Goal: Task Accomplishment & Management: Complete application form

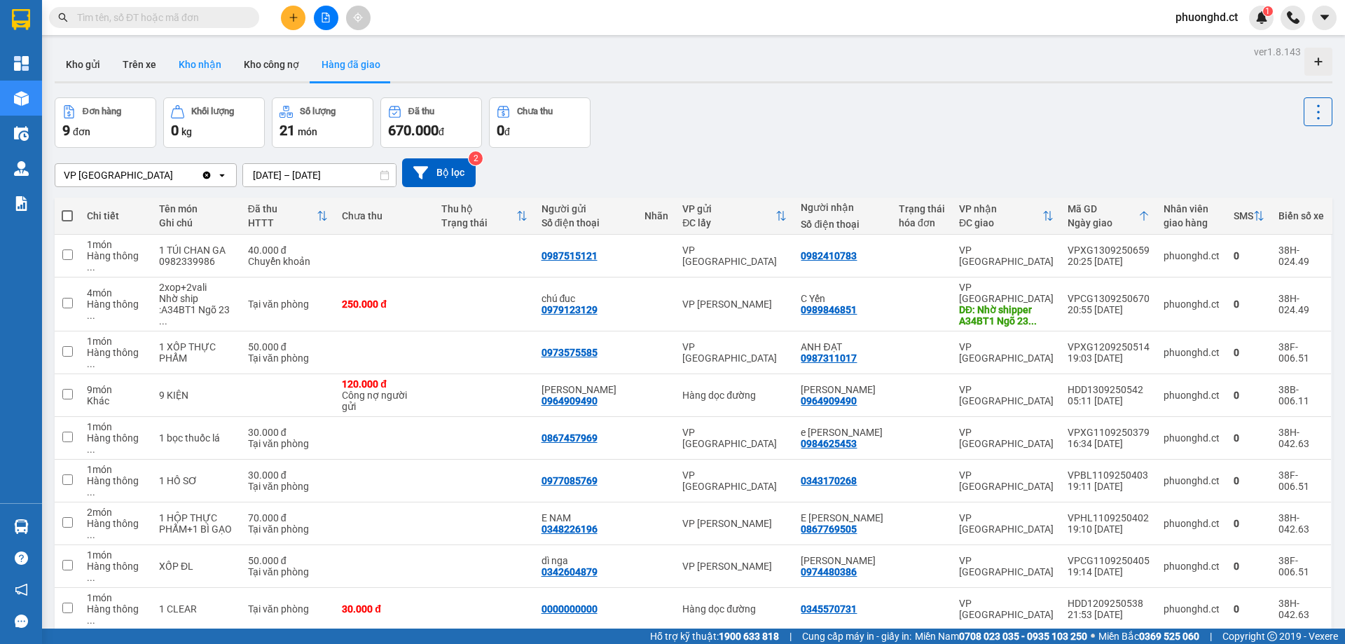
click at [201, 68] on button "Kho nhận" at bounding box center [199, 65] width 65 height 34
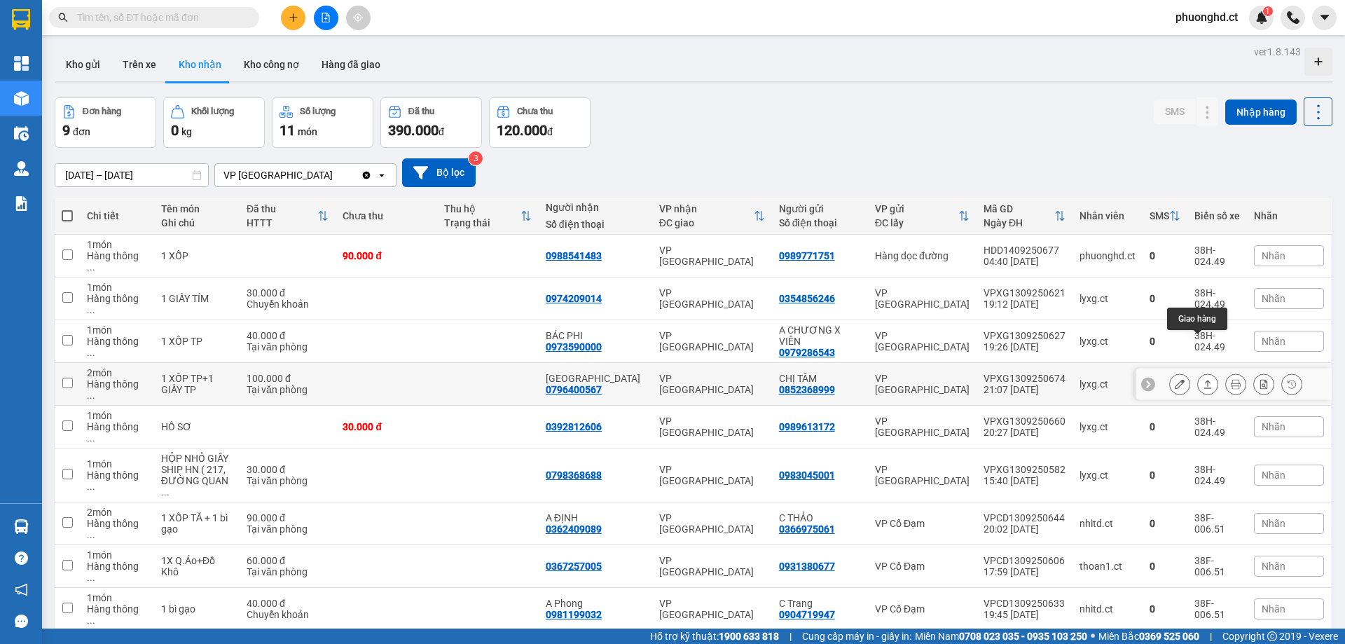
click at [1203, 379] on icon at bounding box center [1208, 384] width 10 height 10
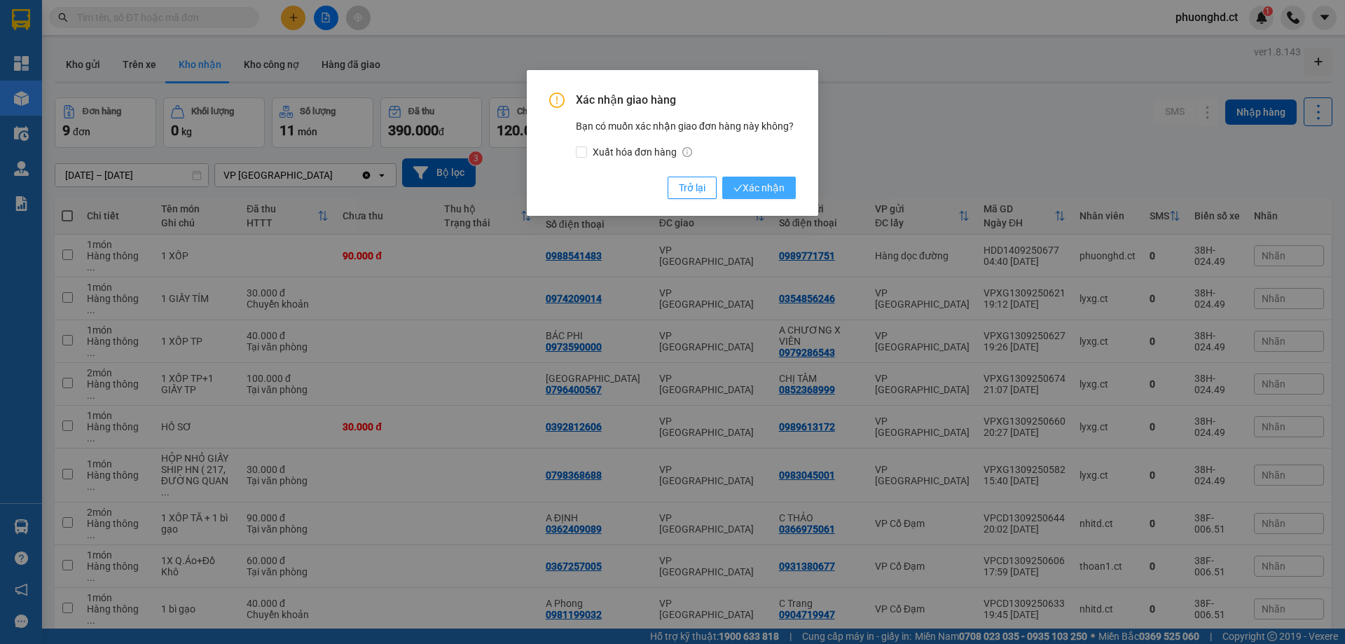
click at [771, 193] on span "Xác nhận" at bounding box center [759, 187] width 51 height 15
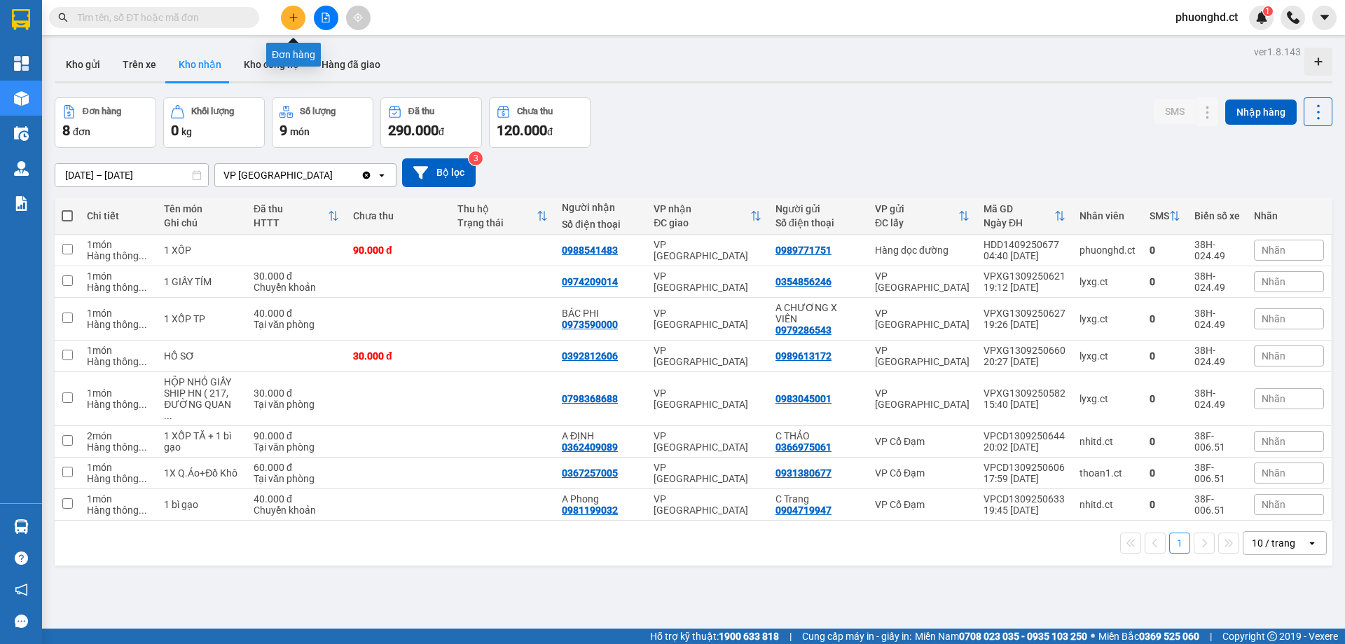
click at [294, 22] on icon "plus" at bounding box center [294, 18] width 10 height 10
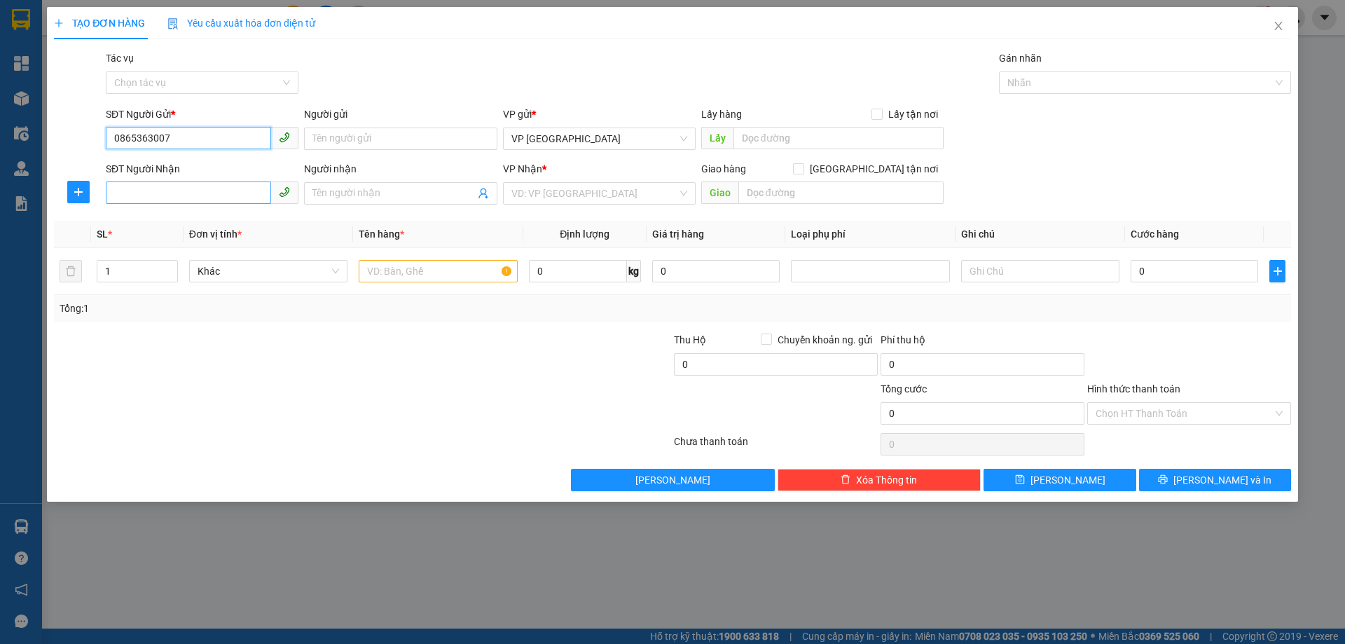
type input "0865363007"
click at [224, 199] on input "SĐT Người Nhận" at bounding box center [188, 193] width 165 height 22
type input "0865976956"
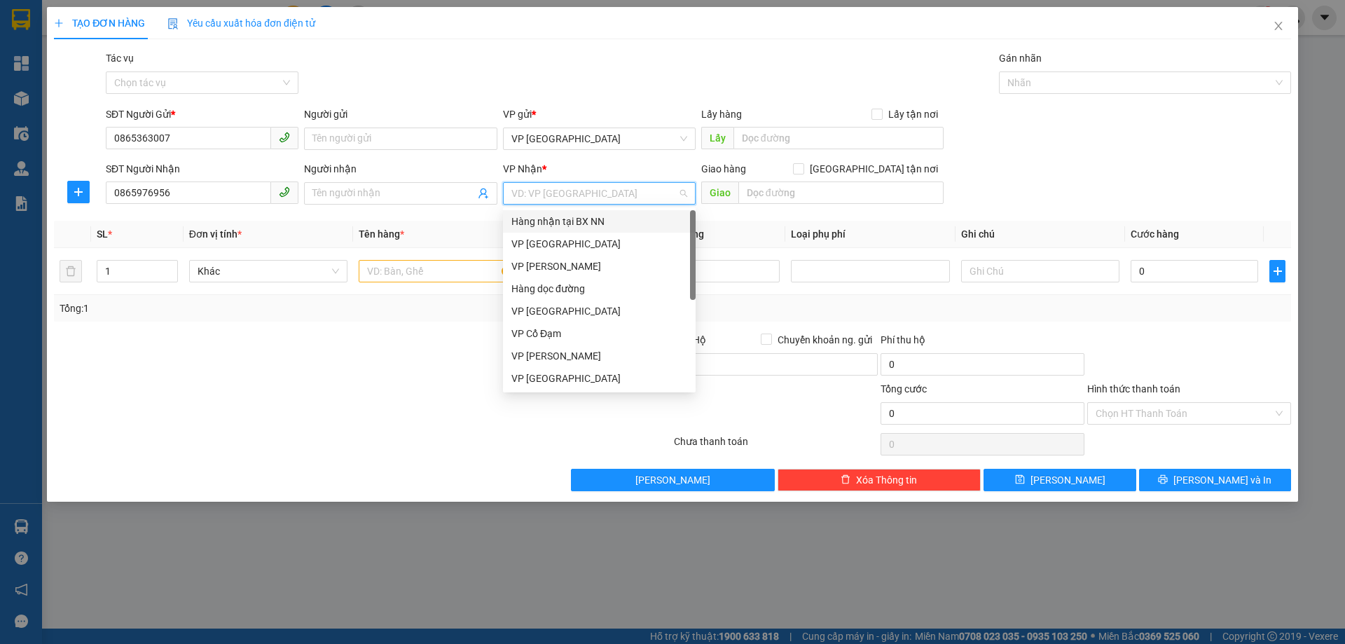
click at [672, 198] on input "search" at bounding box center [595, 193] width 166 height 21
click at [555, 332] on div "VP Cổ Đạm" at bounding box center [600, 333] width 176 height 15
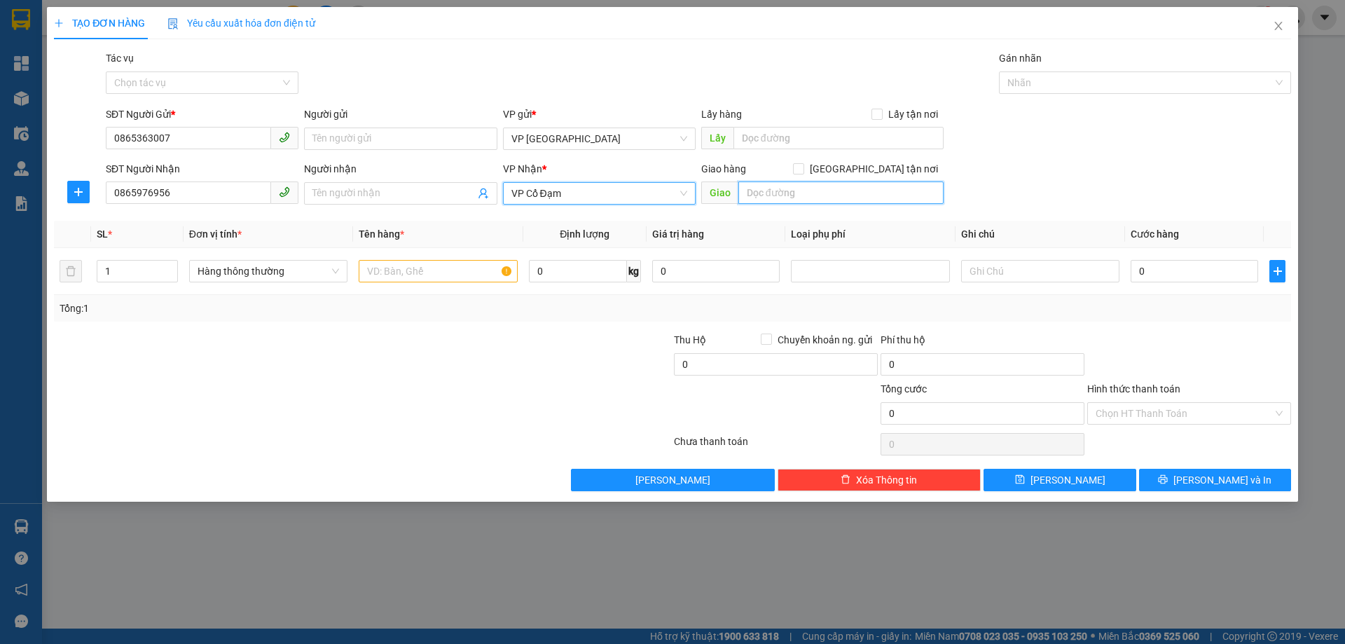
click at [830, 188] on input "text" at bounding box center [841, 193] width 205 height 22
type input "[GEOGRAPHIC_DATA]"
click at [408, 274] on input "text" at bounding box center [438, 271] width 158 height 22
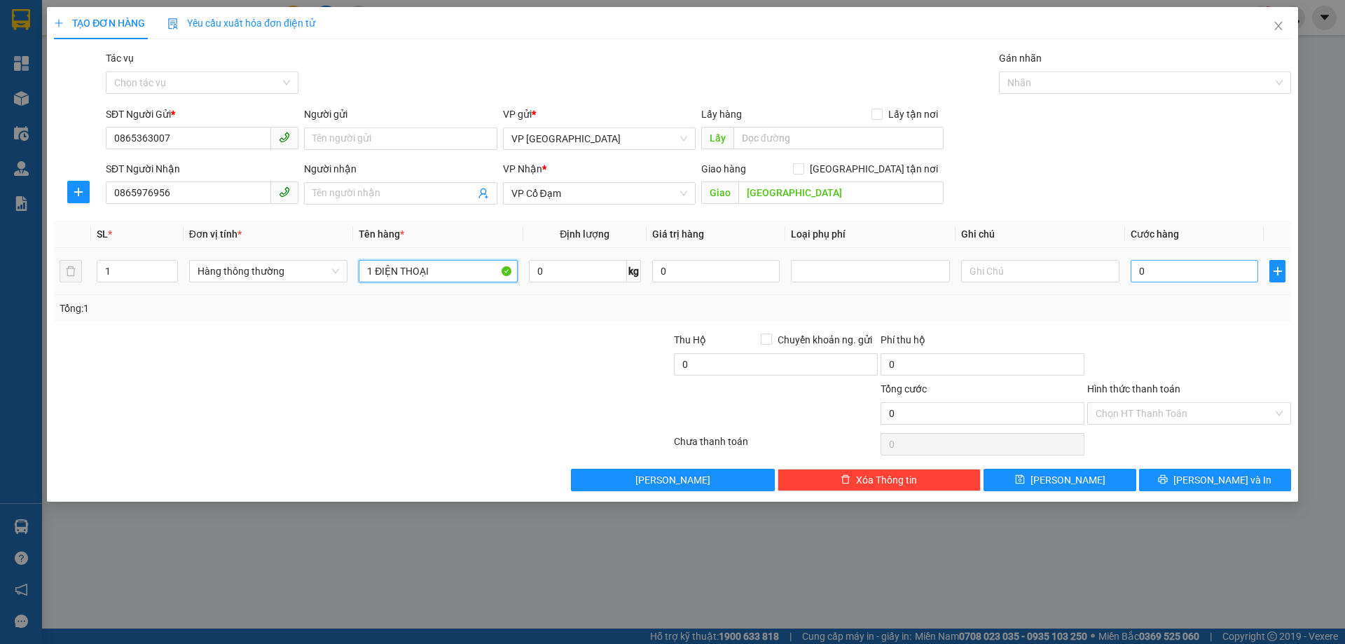
type input "1 ĐIỆN THOẠI"
click at [1135, 268] on input "0" at bounding box center [1195, 271] width 128 height 22
type input "10"
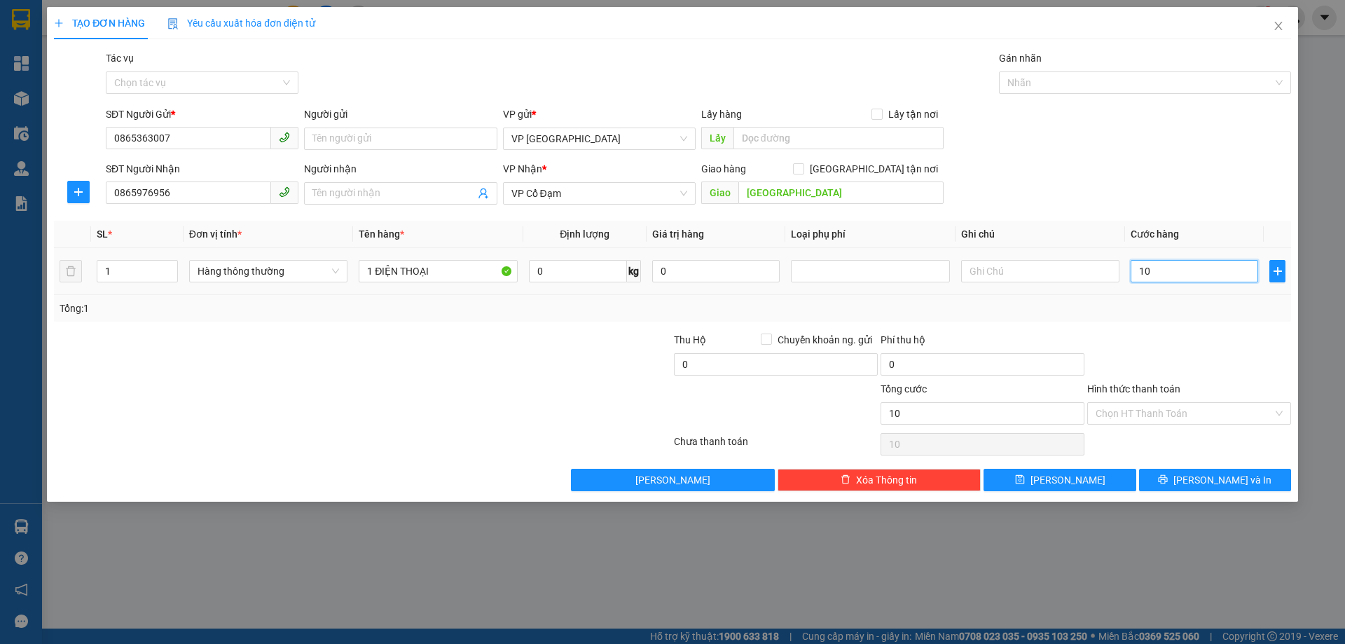
type input "100"
click at [1152, 410] on input "Hình thức thanh toán" at bounding box center [1184, 413] width 177 height 21
type input "100.000"
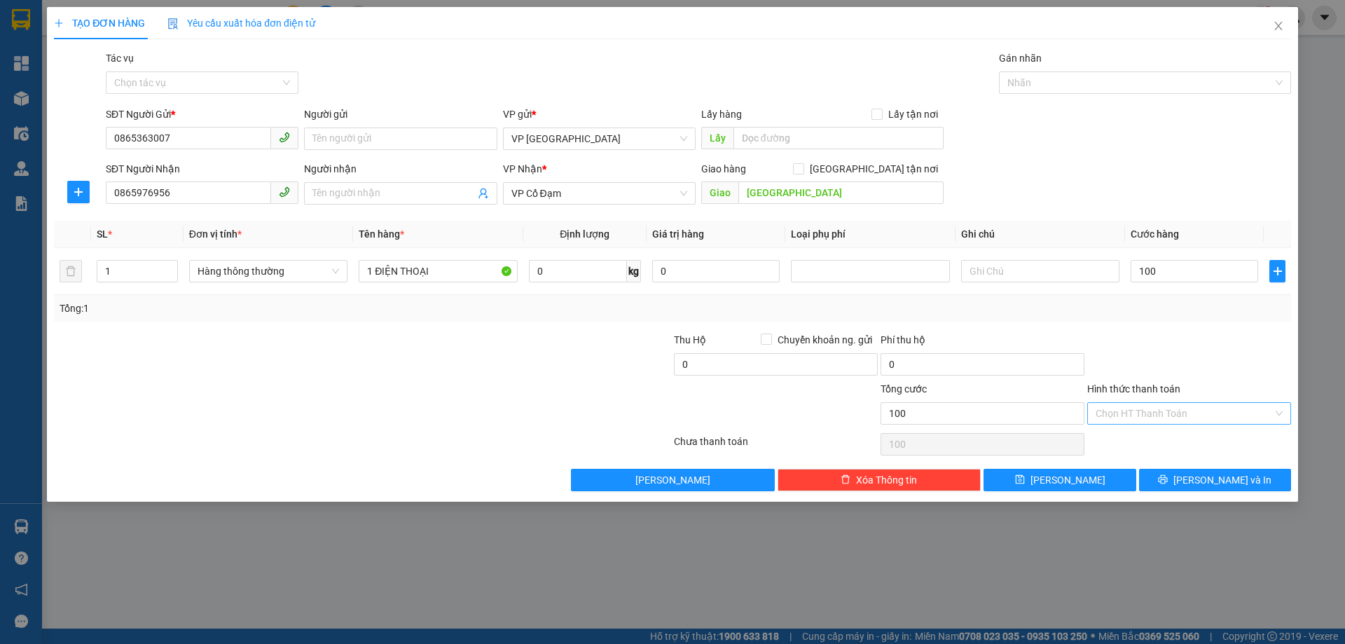
type input "100.000"
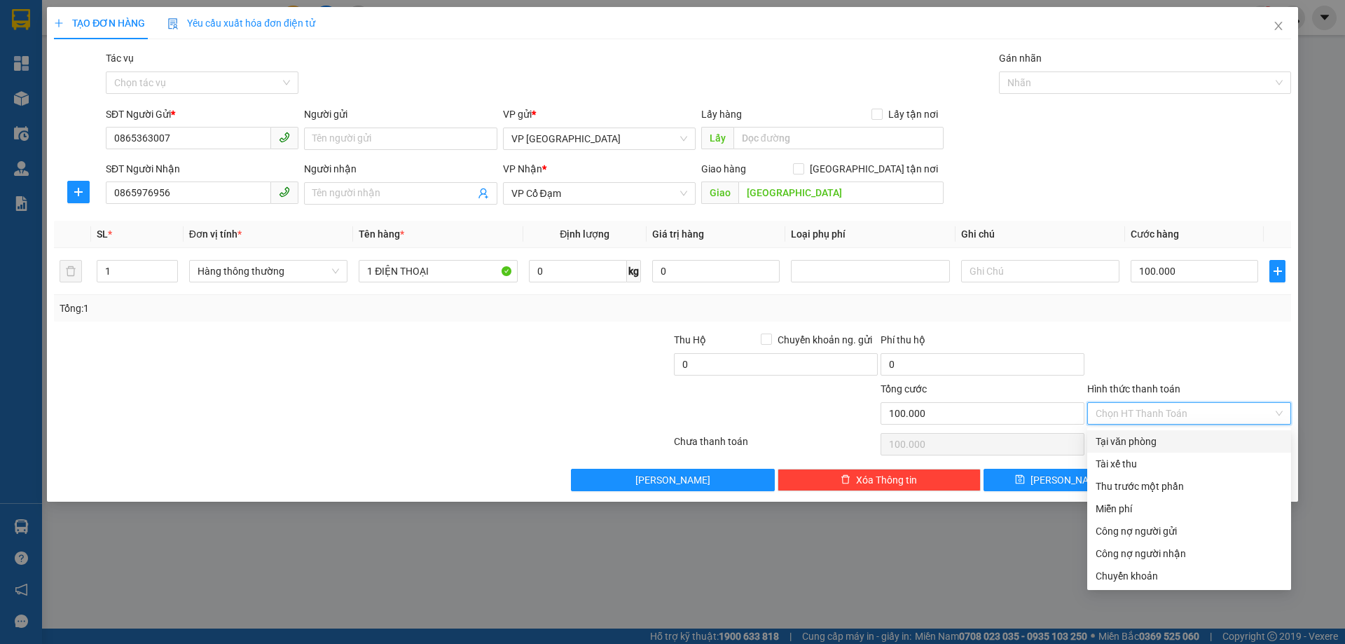
click at [1147, 448] on div "Tại văn phòng" at bounding box center [1189, 441] width 187 height 15
type input "0"
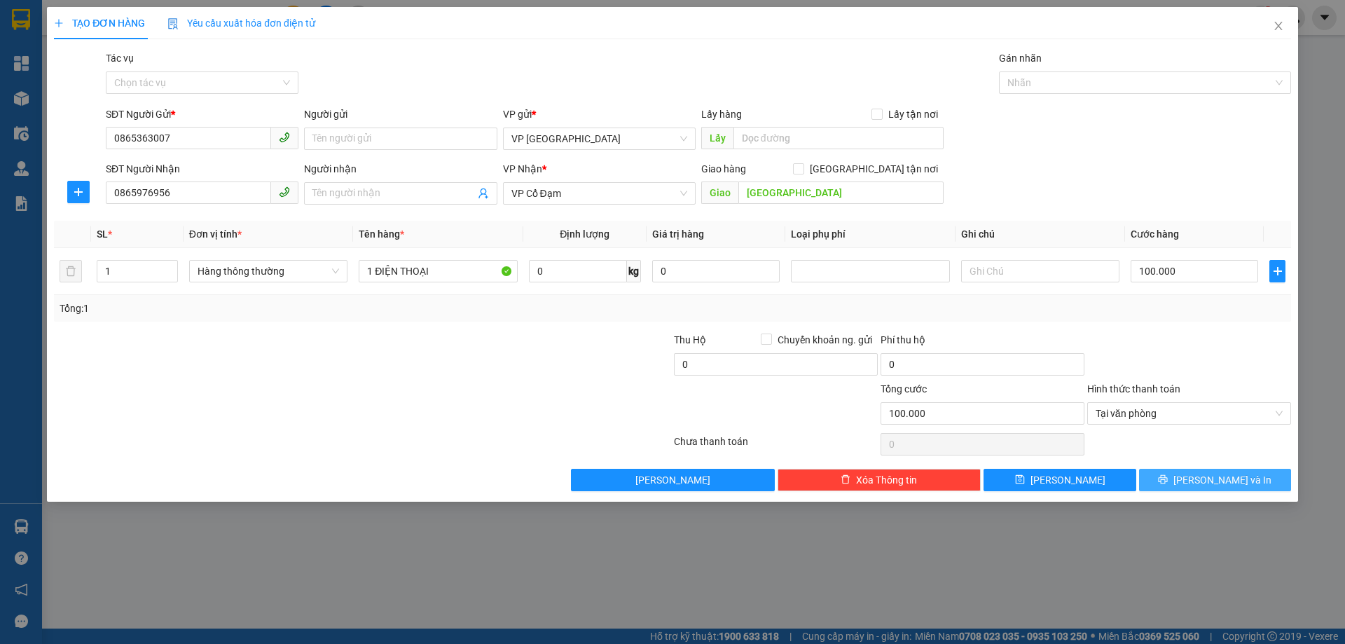
click at [1202, 478] on button "[PERSON_NAME] và In" at bounding box center [1215, 480] width 152 height 22
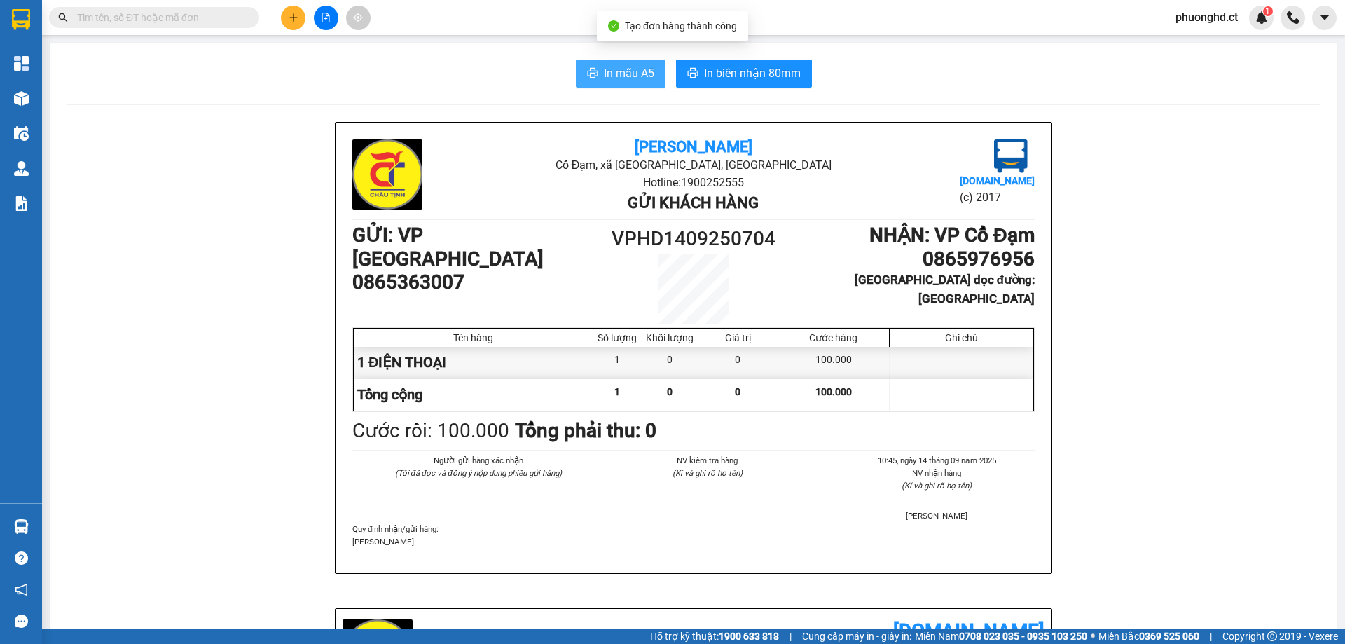
click at [615, 73] on span "In mẫu A5" at bounding box center [629, 73] width 50 height 18
